Goal: Task Accomplishment & Management: Use online tool/utility

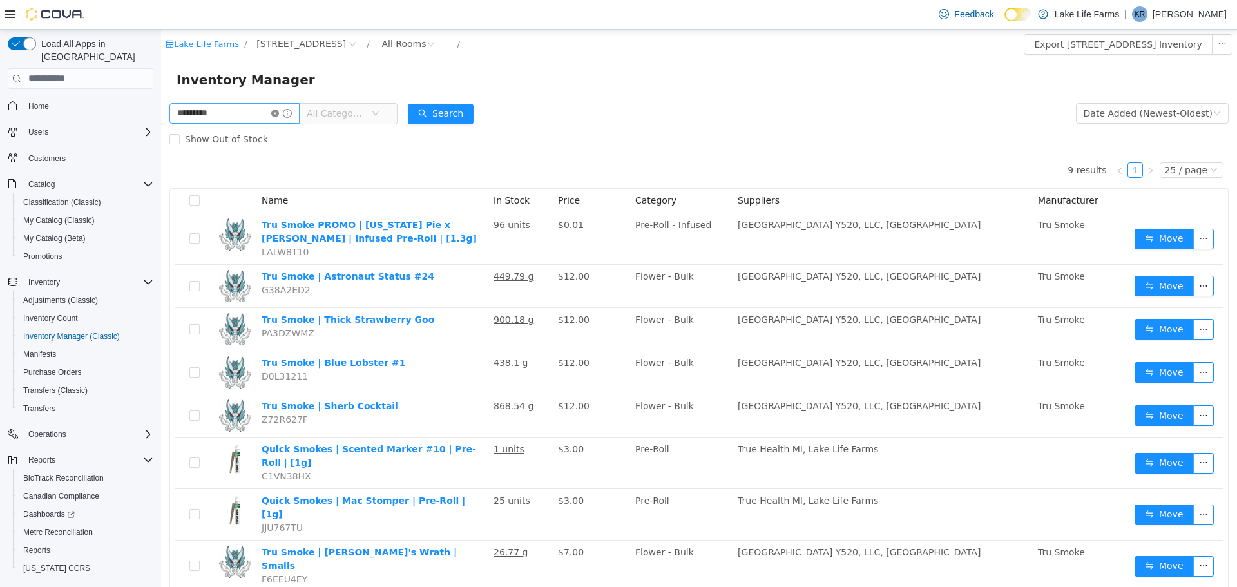
click at [279, 111] on icon "icon: close-circle" at bounding box center [275, 113] width 8 height 8
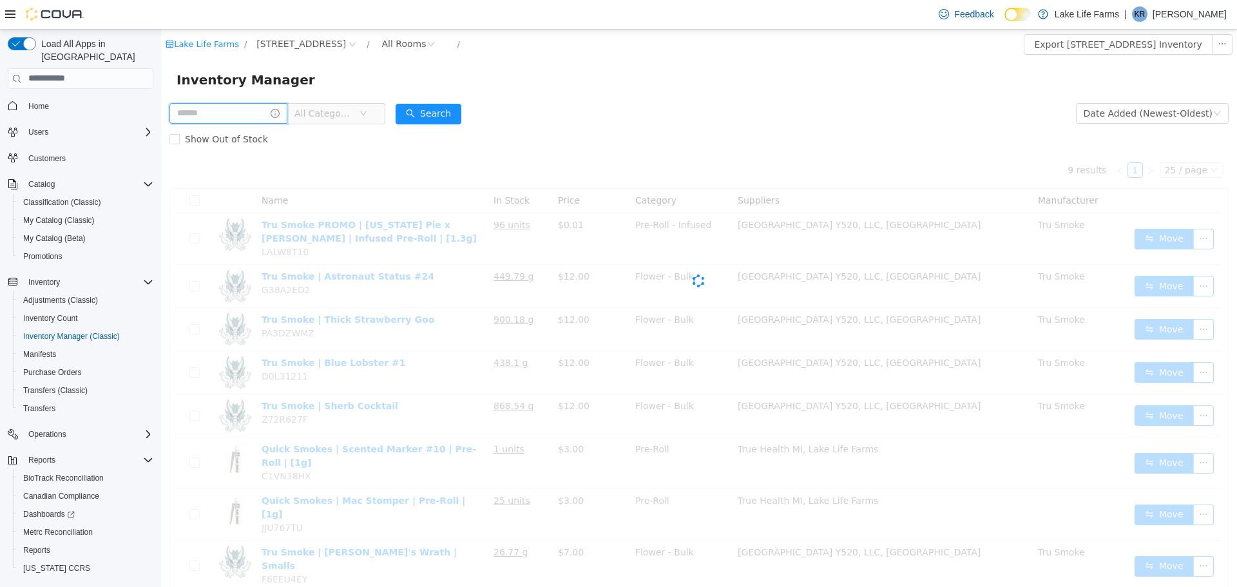
click at [249, 112] on input "text" at bounding box center [228, 112] width 118 height 21
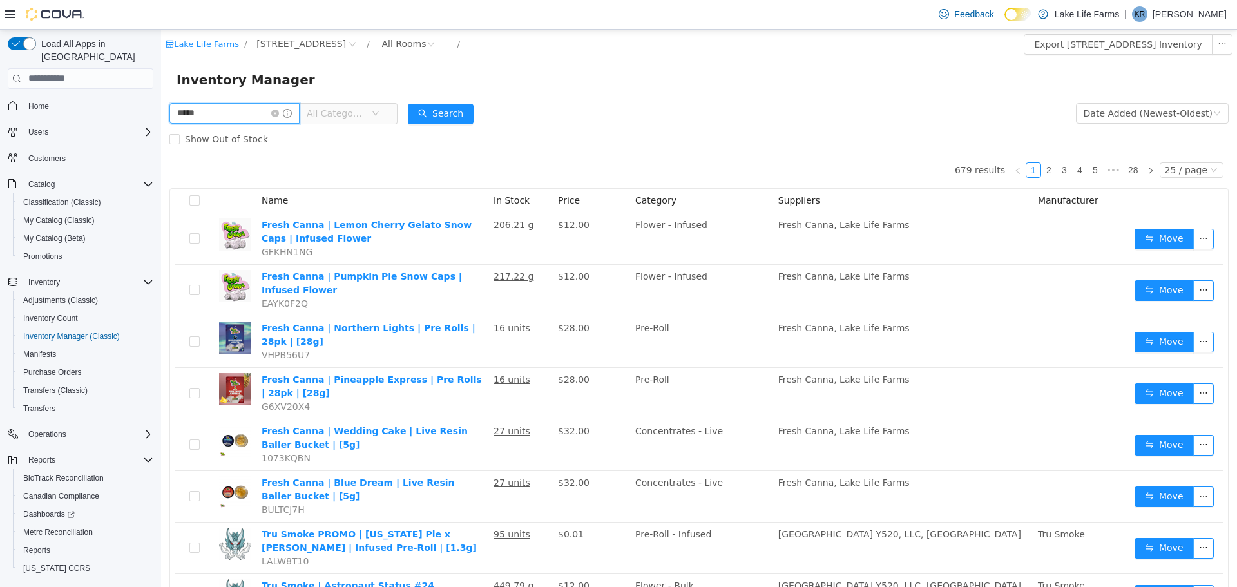
type input "**********"
click at [443, 110] on button "Search" at bounding box center [441, 113] width 66 height 21
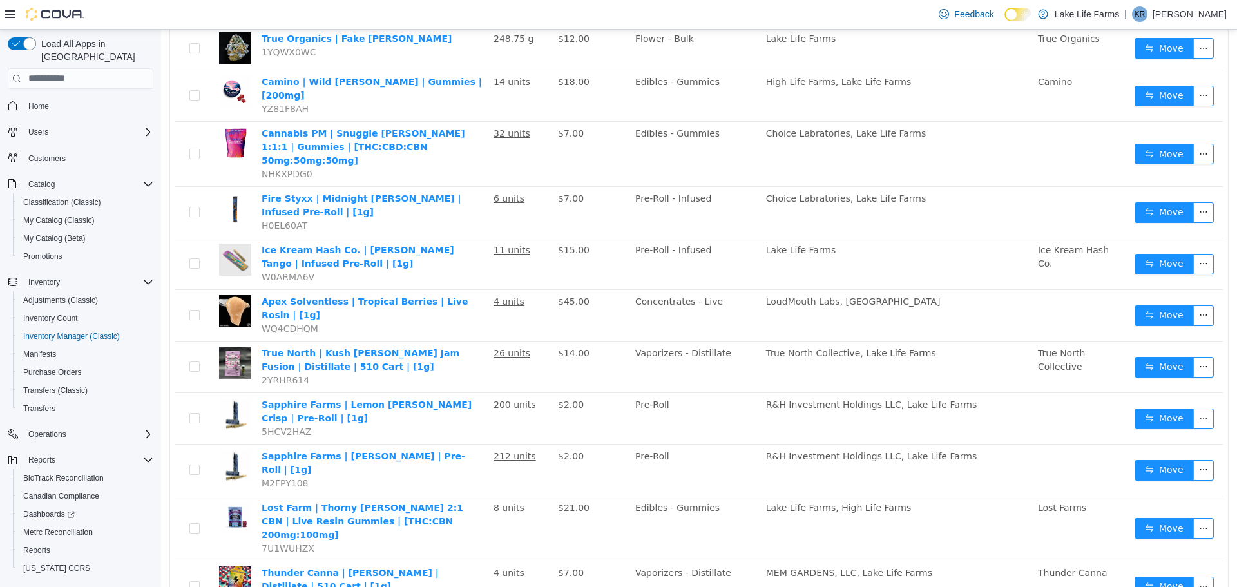
scroll to position [240, 0]
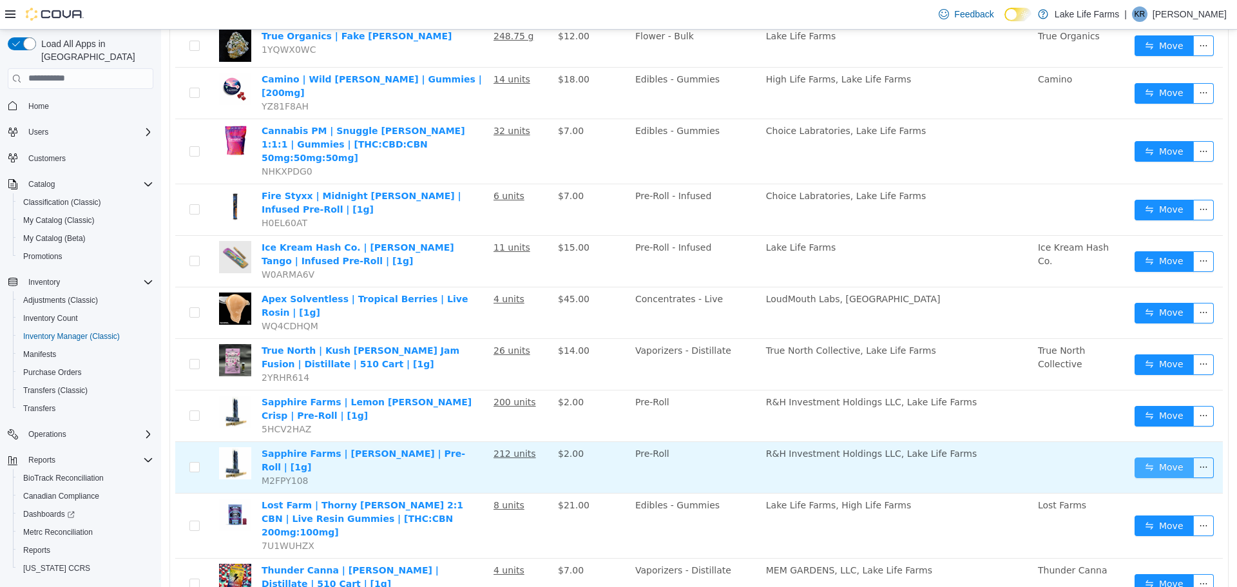
click at [1139, 457] on button "Move" at bounding box center [1164, 467] width 59 height 21
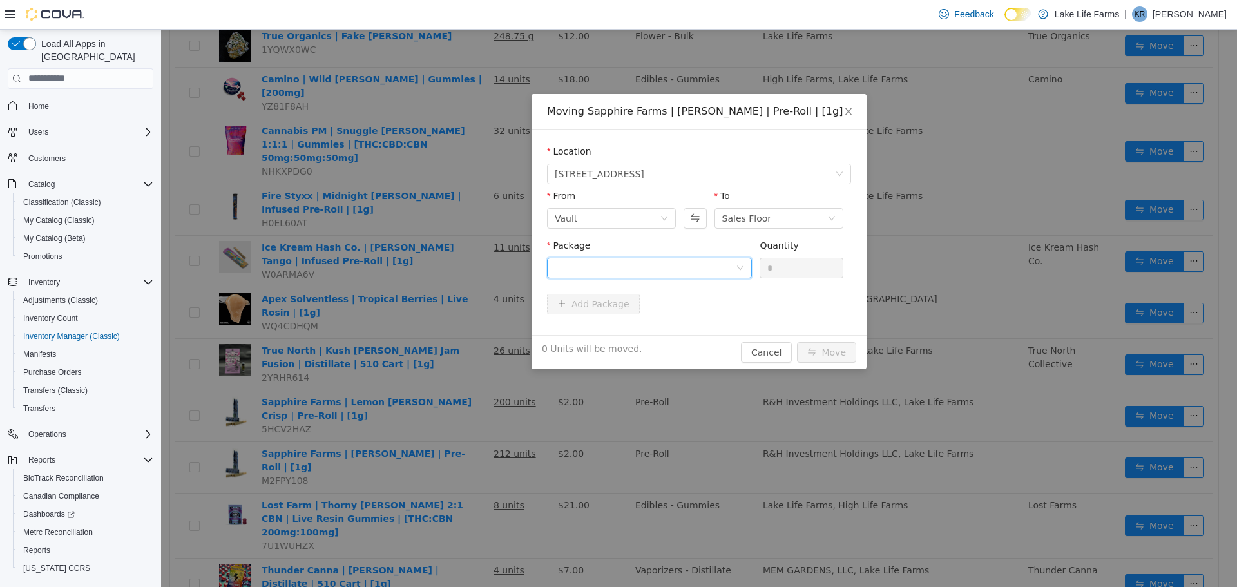
click at [666, 263] on div at bounding box center [645, 267] width 181 height 19
click at [644, 313] on strong "1A405030000C92F000111802" at bounding box center [630, 314] width 151 height 10
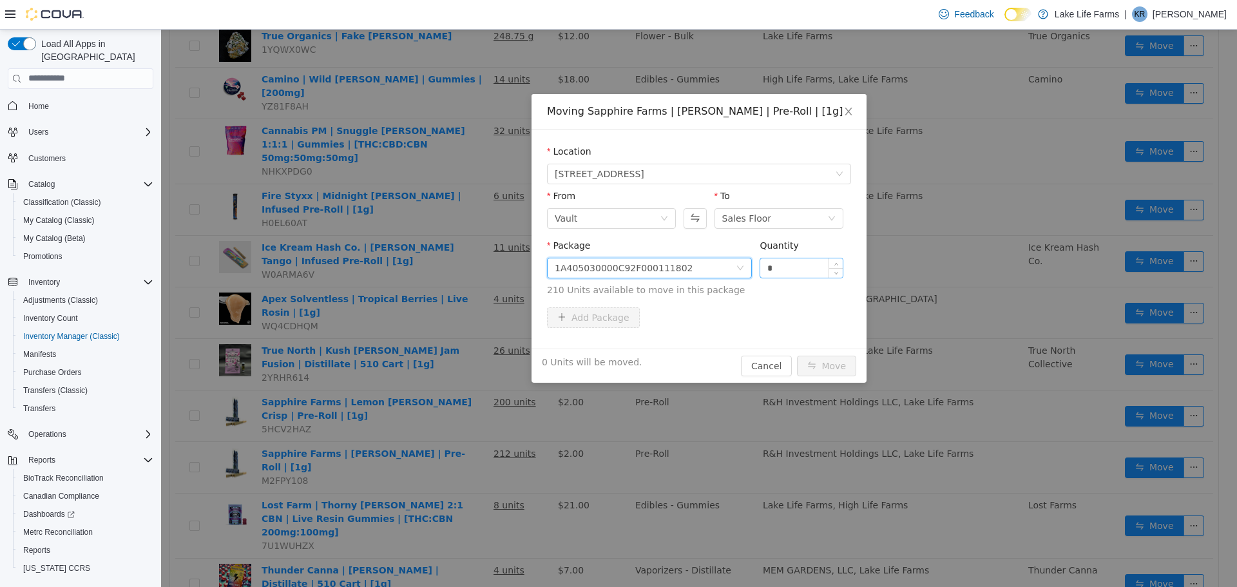
click at [814, 268] on input "*" at bounding box center [801, 267] width 82 height 19
type input "**"
click at [839, 362] on button "Move" at bounding box center [826, 365] width 59 height 21
